Goal: Navigation & Orientation: Find specific page/section

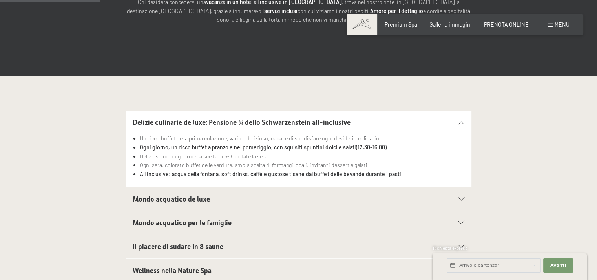
scroll to position [235, 0]
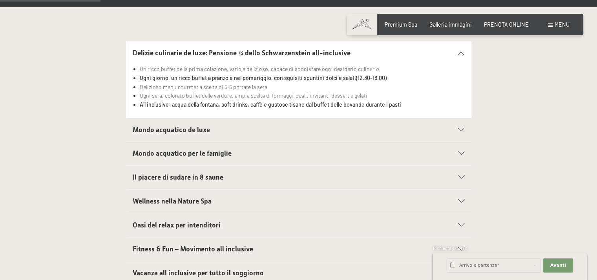
click at [462, 128] on icon at bounding box center [461, 130] width 6 height 4
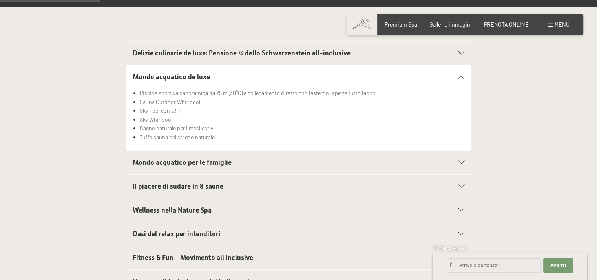
click at [331, 54] on span "Delizie culinarie de luxe: Pensione ¾ dello Schwarzenstein all-inclusive" at bounding box center [242, 53] width 218 height 8
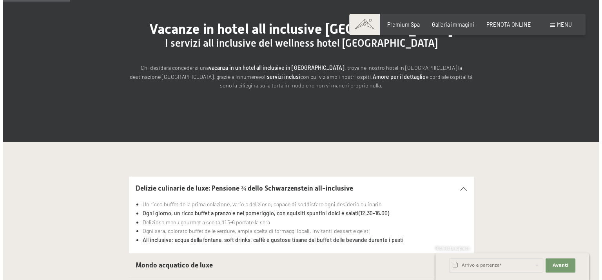
scroll to position [0, 0]
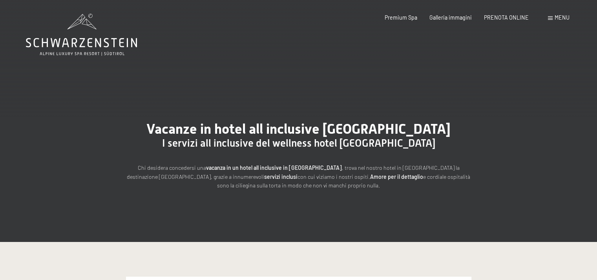
click at [558, 18] on span "Menu" at bounding box center [561, 17] width 15 height 7
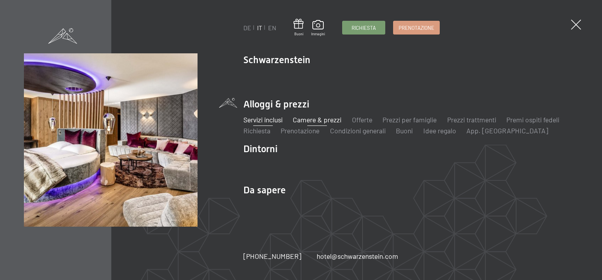
click at [318, 119] on link "Camere & prezzi" at bounding box center [317, 119] width 49 height 9
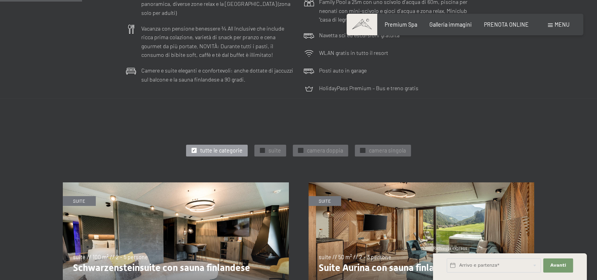
scroll to position [314, 0]
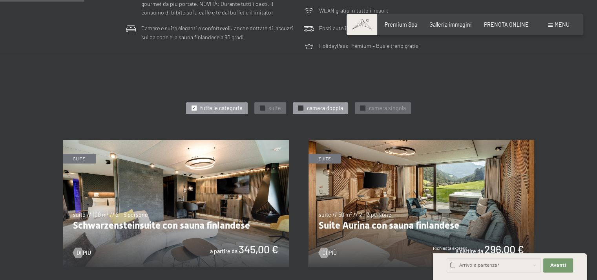
click at [298, 108] on div at bounding box center [300, 108] width 5 height 5
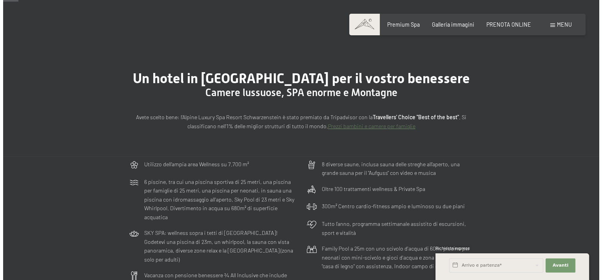
scroll to position [0, 0]
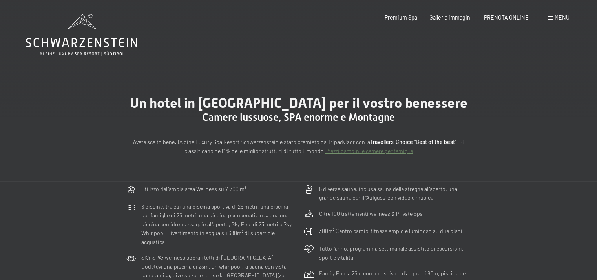
click at [548, 18] on span at bounding box center [550, 18] width 5 height 4
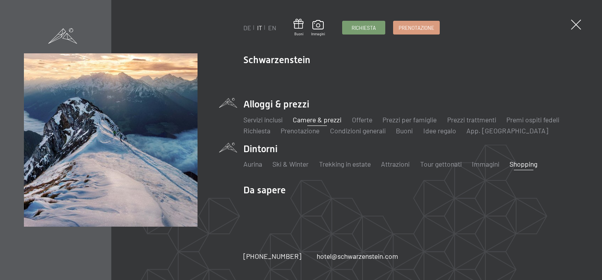
click at [531, 164] on link "Shopping" at bounding box center [524, 164] width 28 height 9
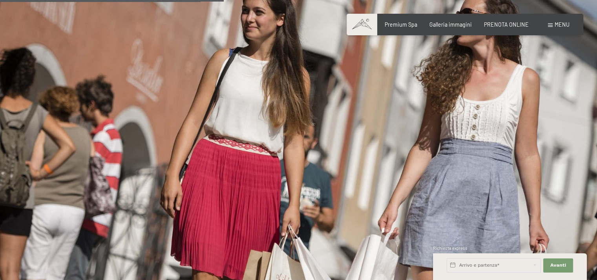
scroll to position [392, 0]
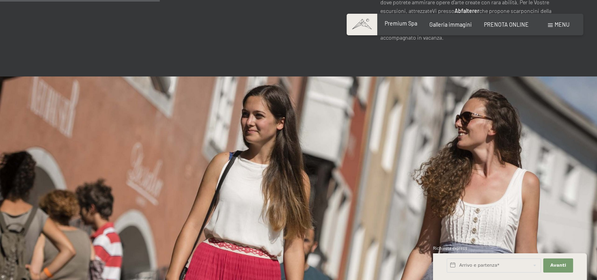
click at [398, 23] on span "Premium Spa" at bounding box center [400, 23] width 33 height 7
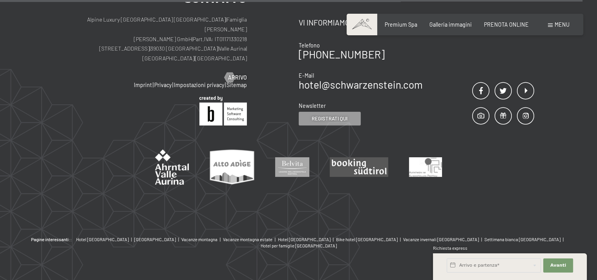
scroll to position [3993, 0]
